Goal: Information Seeking & Learning: Find specific fact

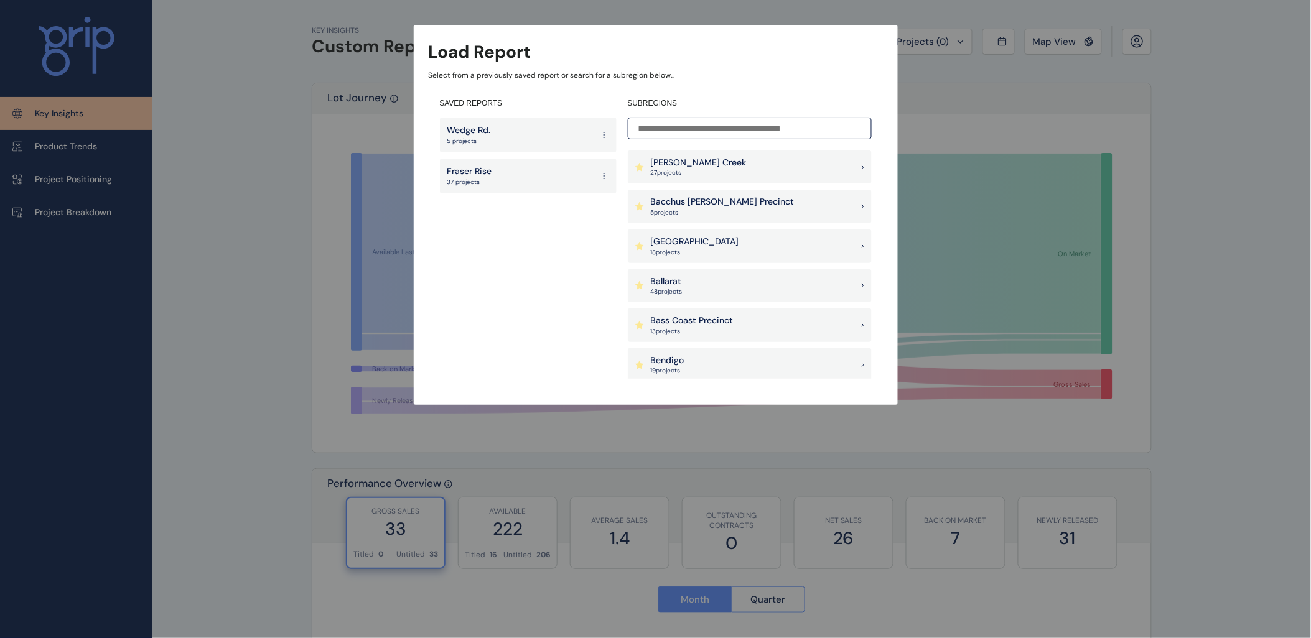
click at [672, 133] on input at bounding box center [750, 129] width 244 height 22
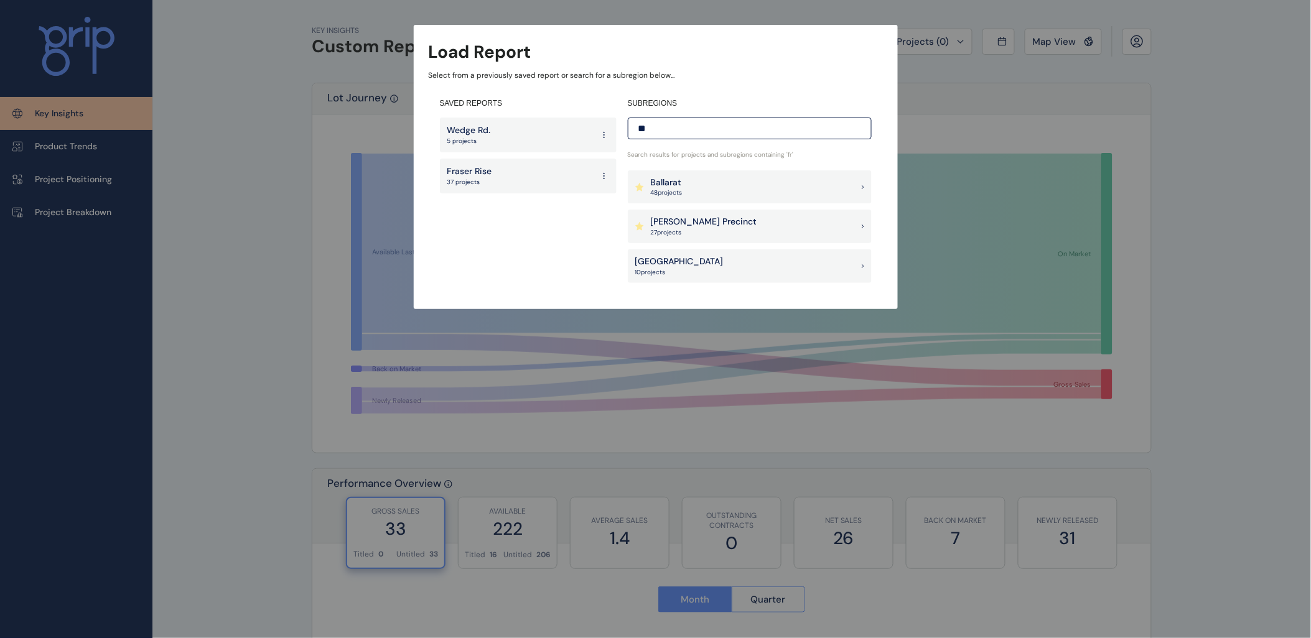
type input "*"
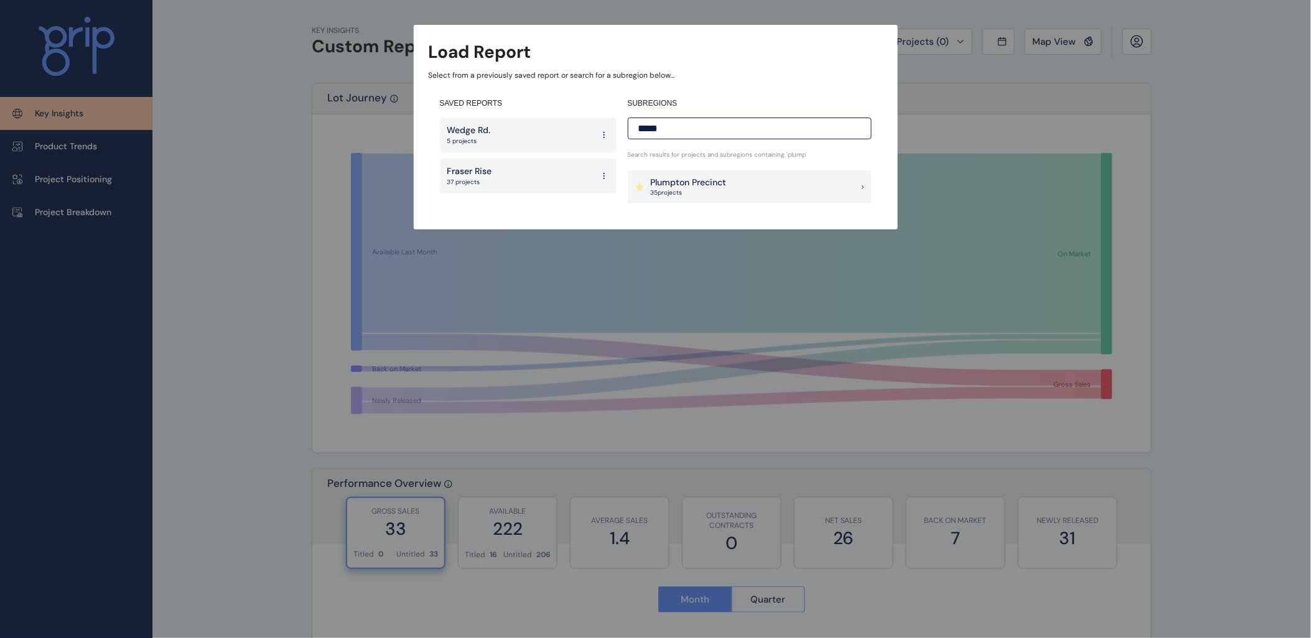
type input "*****"
click at [719, 180] on p "Plumpton Precinct" at bounding box center [689, 183] width 76 height 12
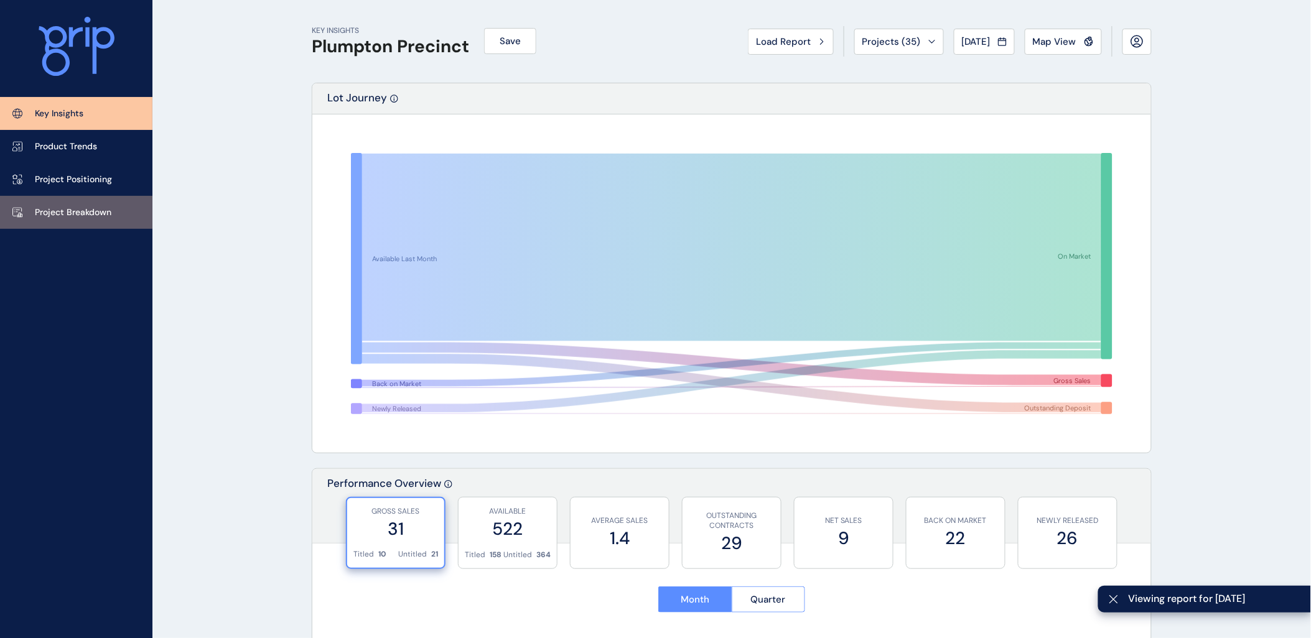
click at [50, 202] on link "Project Breakdown" at bounding box center [76, 212] width 152 height 33
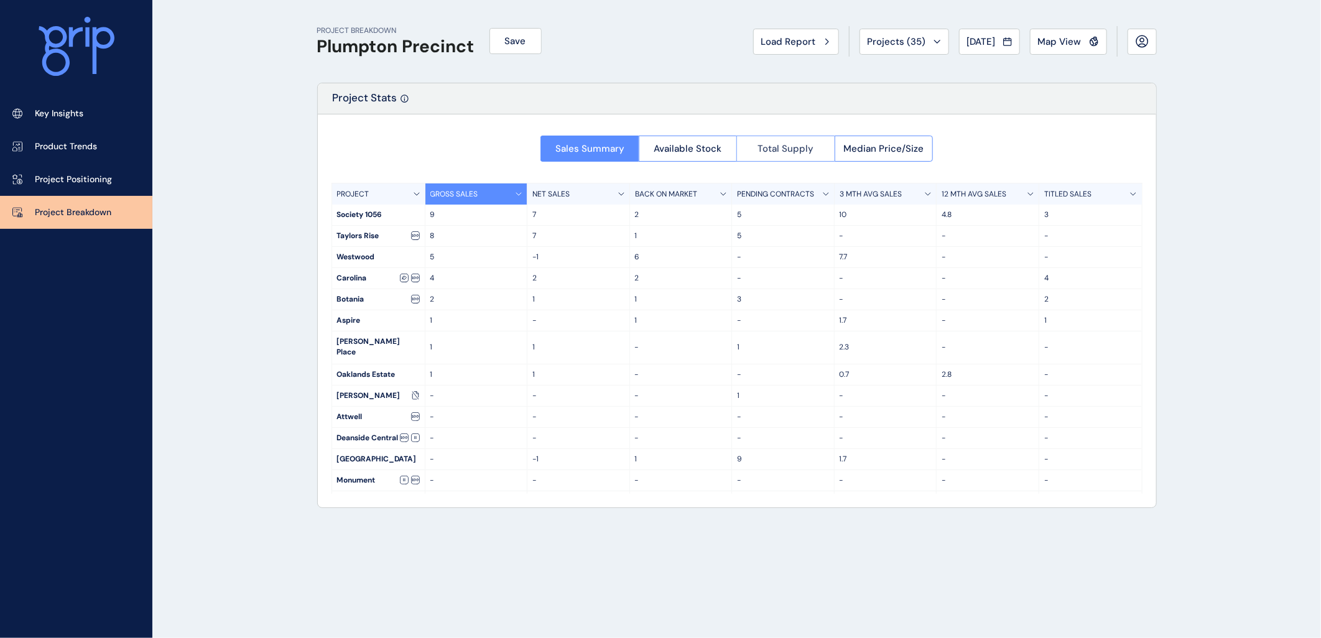
click at [769, 154] on button "Total Supply" at bounding box center [786, 149] width 98 height 26
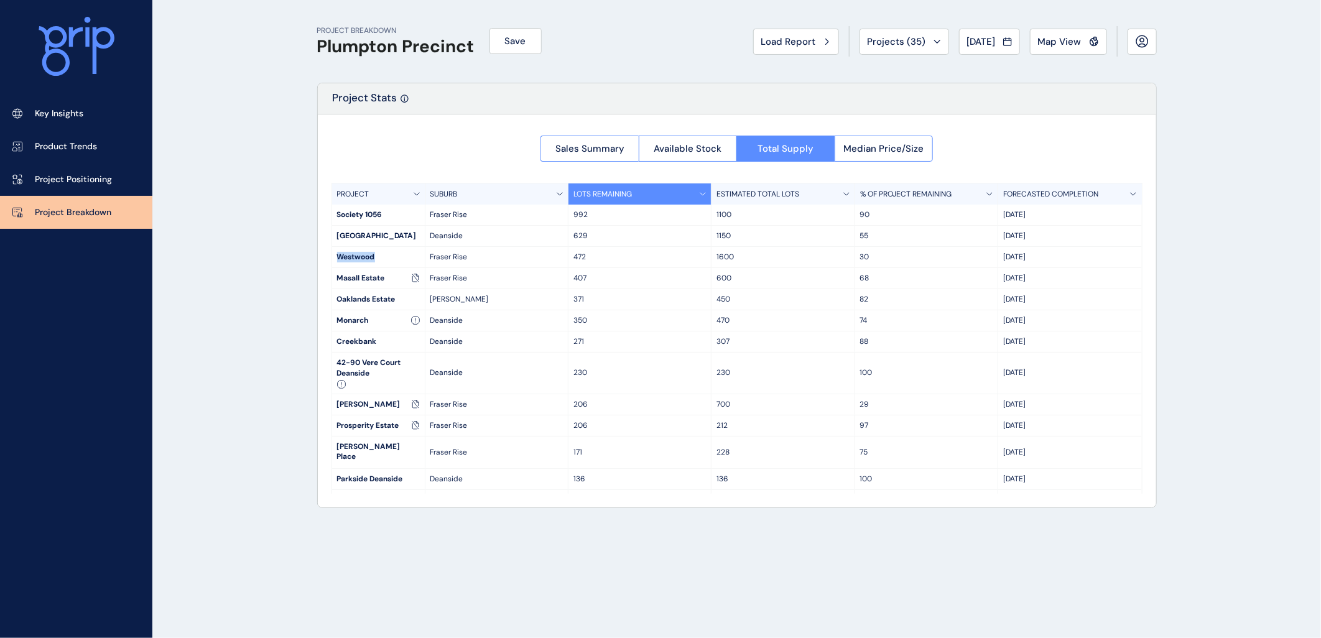
drag, startPoint x: 338, startPoint y: 256, endPoint x: 384, endPoint y: 256, distance: 46.0
click at [384, 256] on div "Westwood" at bounding box center [378, 257] width 93 height 21
drag, startPoint x: 573, startPoint y: 259, endPoint x: 587, endPoint y: 258, distance: 14.3
click at [587, 258] on p "472" at bounding box center [640, 257] width 133 height 11
drag, startPoint x: 587, startPoint y: 258, endPoint x: 607, endPoint y: 258, distance: 19.9
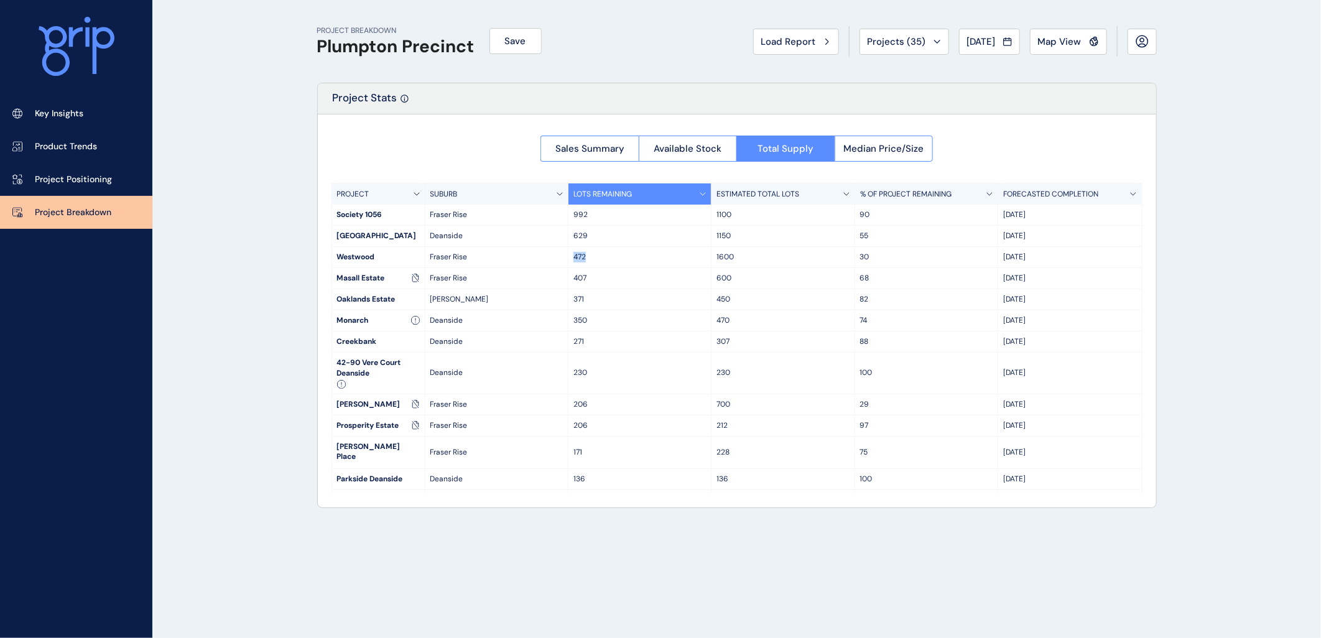
click at [607, 258] on p "472" at bounding box center [640, 257] width 133 height 11
click at [271, 163] on div "PROJECT BREAKDOWN Plumpton Precinct Save Load Report Projects ( 35 ) [DATE] 202…" at bounding box center [660, 319] width 1321 height 638
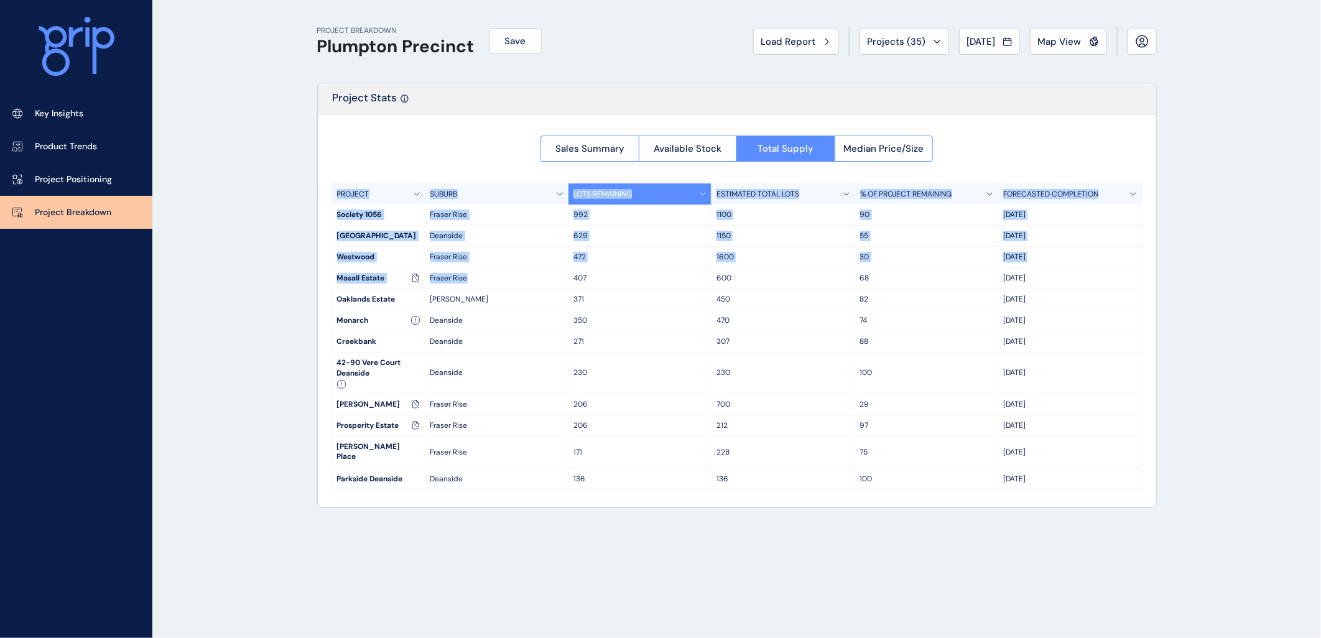
drag, startPoint x: 281, startPoint y: 163, endPoint x: 483, endPoint y: 284, distance: 236.0
click at [483, 284] on div "PROJECT BREAKDOWN Plumpton Precinct Save Load Report Projects ( 35 ) [DATE] 202…" at bounding box center [660, 319] width 1321 height 638
click at [294, 241] on div "PROJECT BREAKDOWN Plumpton Precinct Save Load Report Projects ( 35 ) [DATE] 202…" at bounding box center [660, 319] width 1321 height 638
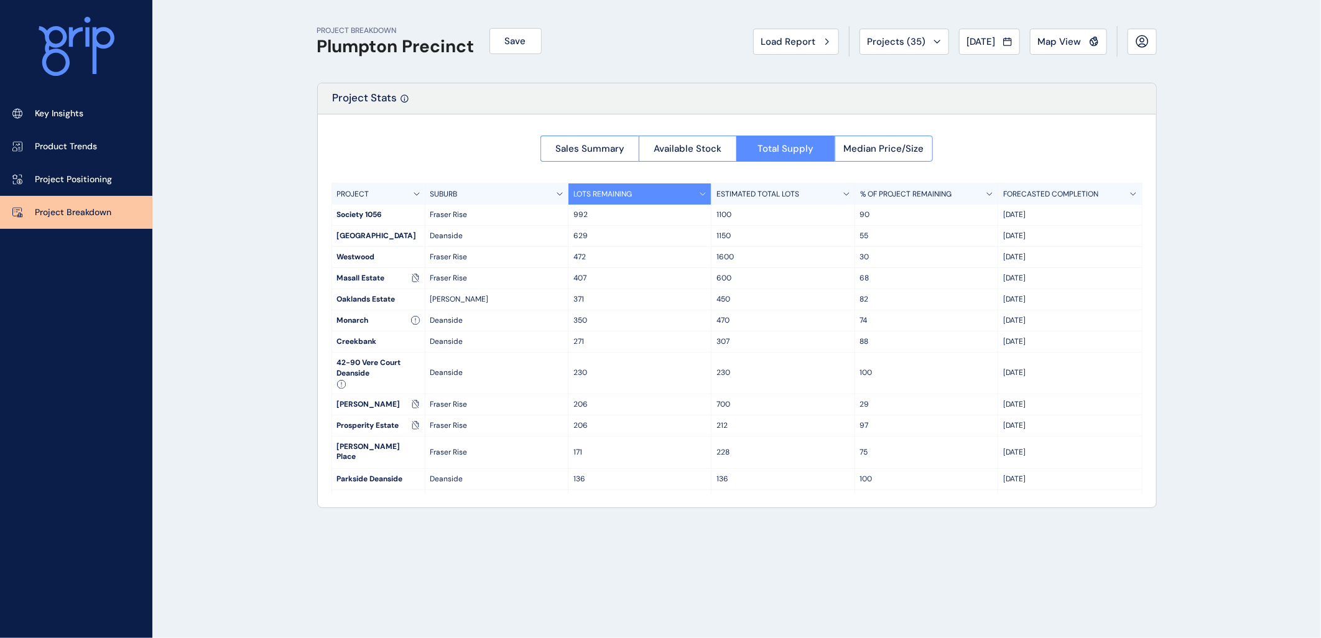
drag, startPoint x: 1158, startPoint y: 488, endPoint x: 279, endPoint y: 175, distance: 933.0
click at [279, 175] on div "PROJECT BREAKDOWN Plumpton Precinct Save Load Report Projects ( 35 ) [DATE] 202…" at bounding box center [660, 319] width 1321 height 638
drag, startPoint x: 279, startPoint y: 175, endPoint x: 266, endPoint y: 119, distance: 57.5
click at [266, 119] on div "PROJECT BREAKDOWN Plumpton Precinct Save Load Report Projects ( 35 ) [DATE] 202…" at bounding box center [660, 319] width 1321 height 638
click at [238, 116] on div "PROJECT BREAKDOWN Plumpton Precinct Save Load Report Projects ( 35 ) [DATE] 202…" at bounding box center [660, 319] width 1321 height 638
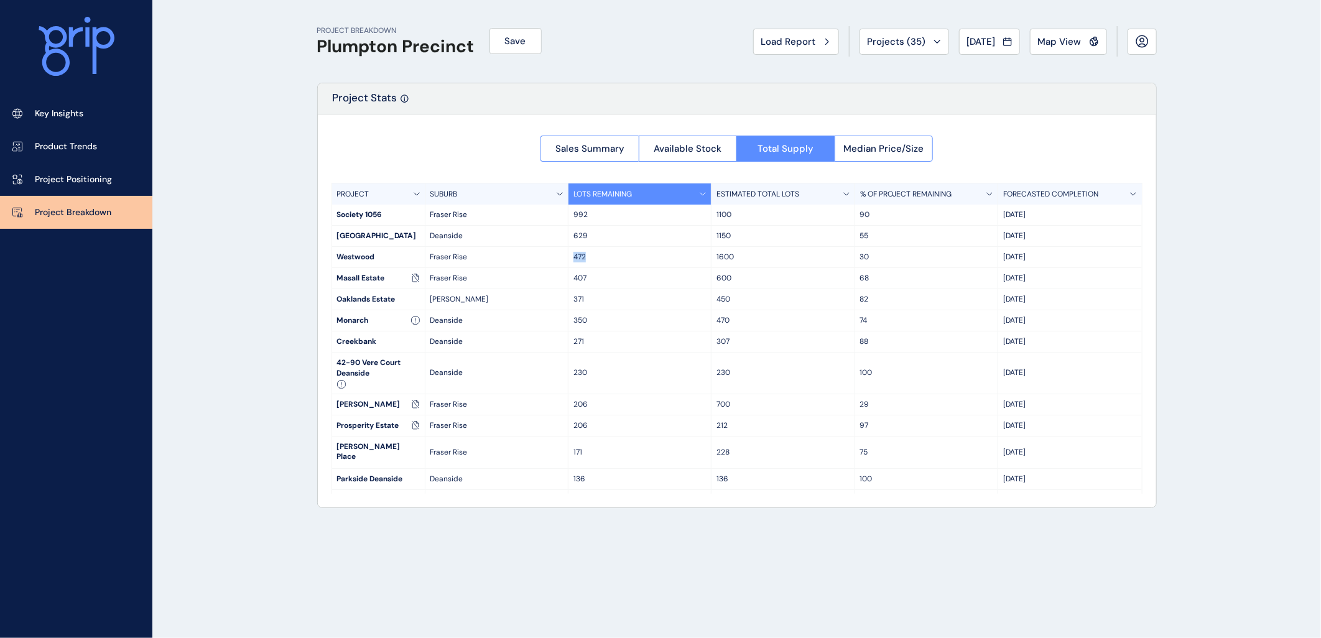
drag, startPoint x: 569, startPoint y: 256, endPoint x: 602, endPoint y: 261, distance: 33.3
click at [602, 261] on div "472" at bounding box center [640, 257] width 143 height 21
click at [598, 261] on p "472" at bounding box center [640, 257] width 133 height 11
